Goal: Transaction & Acquisition: Download file/media

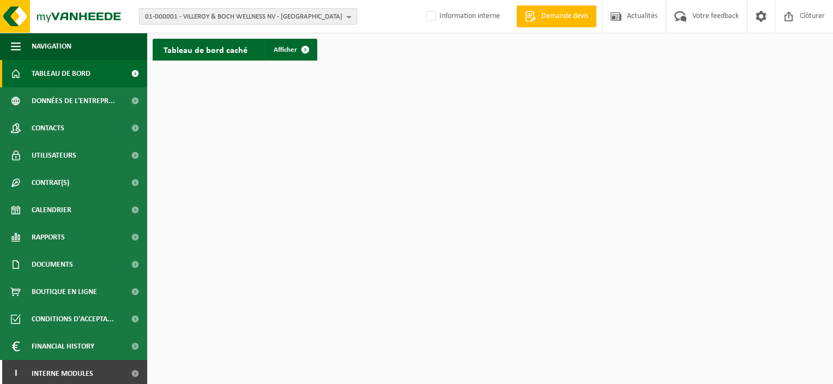
click at [324, 15] on span "01-000001 - VILLEROY & BOCH WELLNESS NV - ROESELARE" at bounding box center [243, 17] width 197 height 16
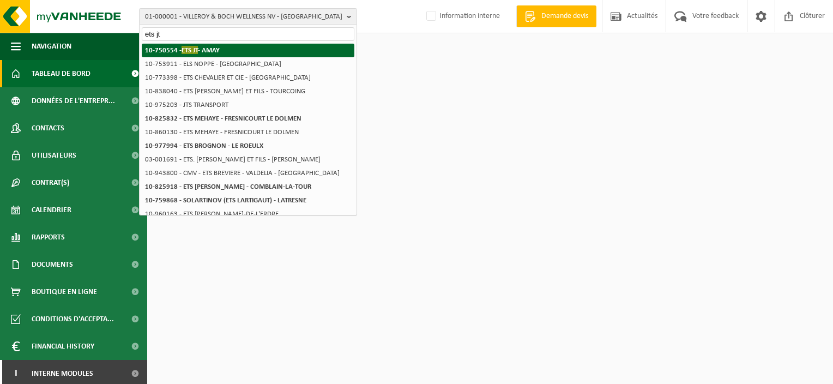
type input "ets jt"
click at [270, 53] on li "10-750554 - ETS JT - AMAY" at bounding box center [248, 51] width 213 height 14
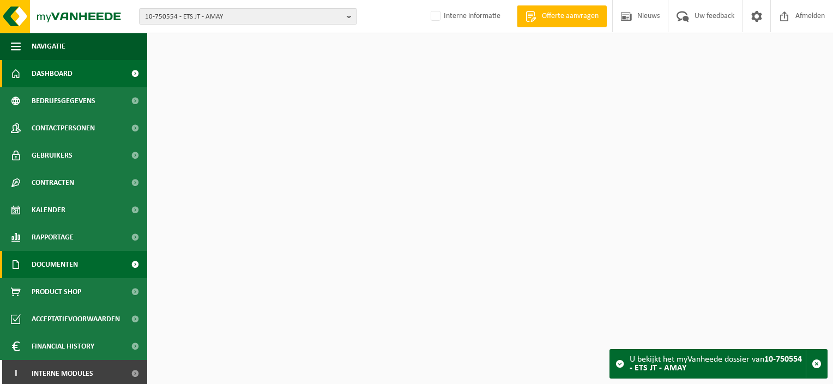
click at [59, 260] on span "Documenten" at bounding box center [55, 264] width 46 height 27
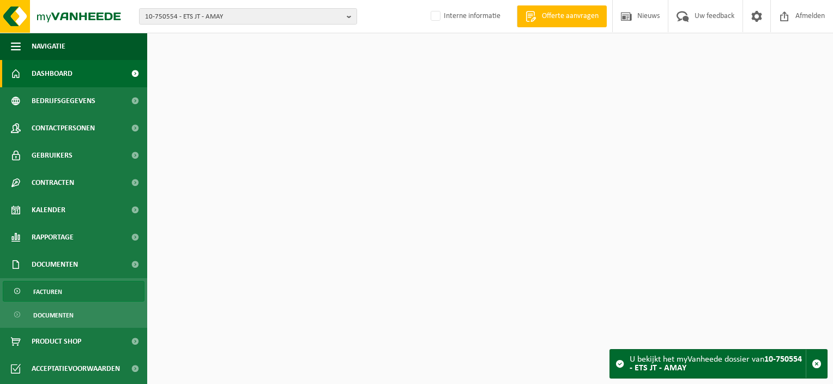
click at [56, 298] on span "Facturen" at bounding box center [47, 291] width 29 height 21
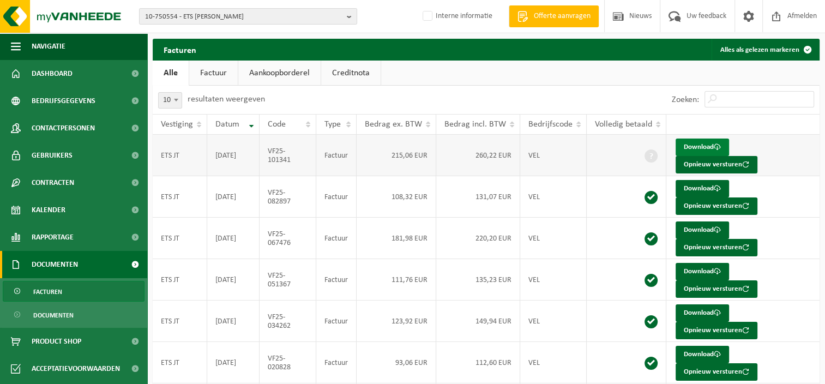
click at [706, 149] on link "Download" at bounding box center [701, 146] width 53 height 17
click at [277, 14] on span "10-750554 - ETS [PERSON_NAME]" at bounding box center [243, 17] width 197 height 16
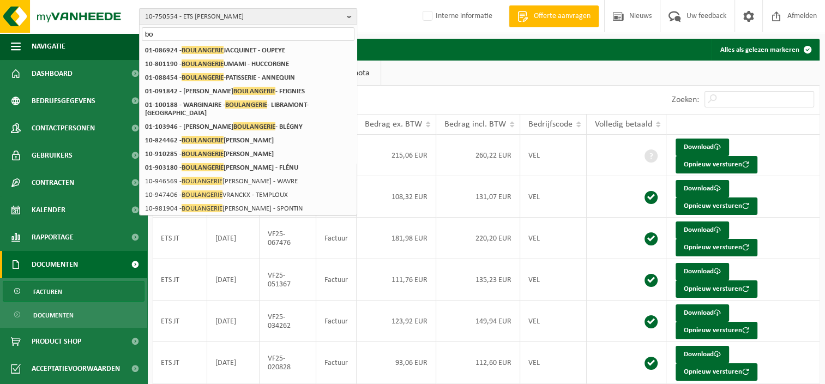
type input "b"
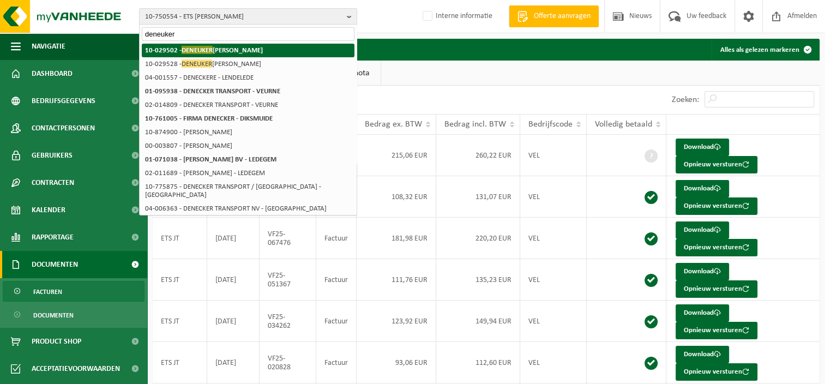
type input "deneuker"
click at [201, 47] on span "DENEUKER" at bounding box center [197, 50] width 31 height 8
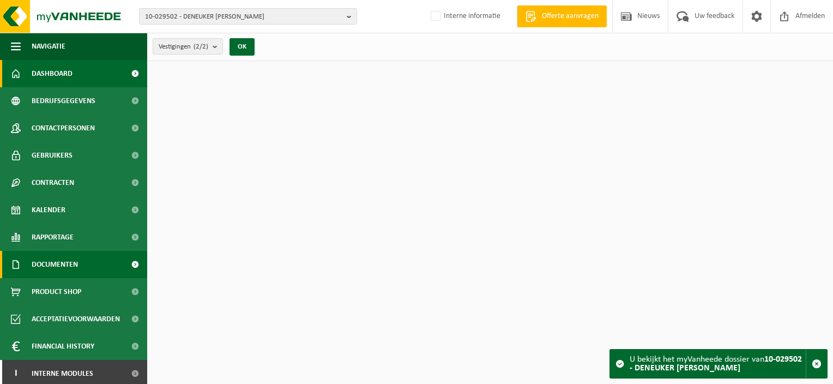
click at [71, 266] on span "Documenten" at bounding box center [55, 264] width 46 height 27
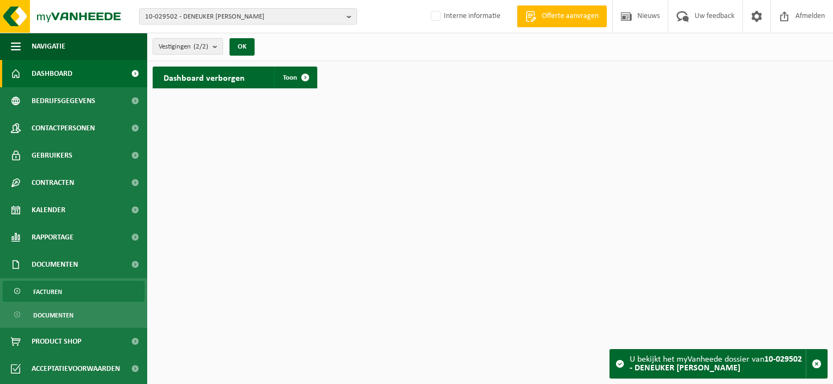
click at [68, 295] on link "Facturen" at bounding box center [74, 291] width 142 height 21
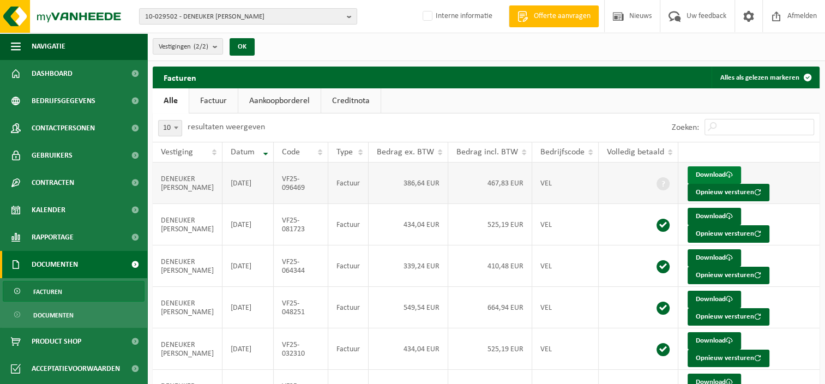
click at [701, 173] on link "Download" at bounding box center [713, 174] width 53 height 17
